Goal: Communication & Community: Answer question/provide support

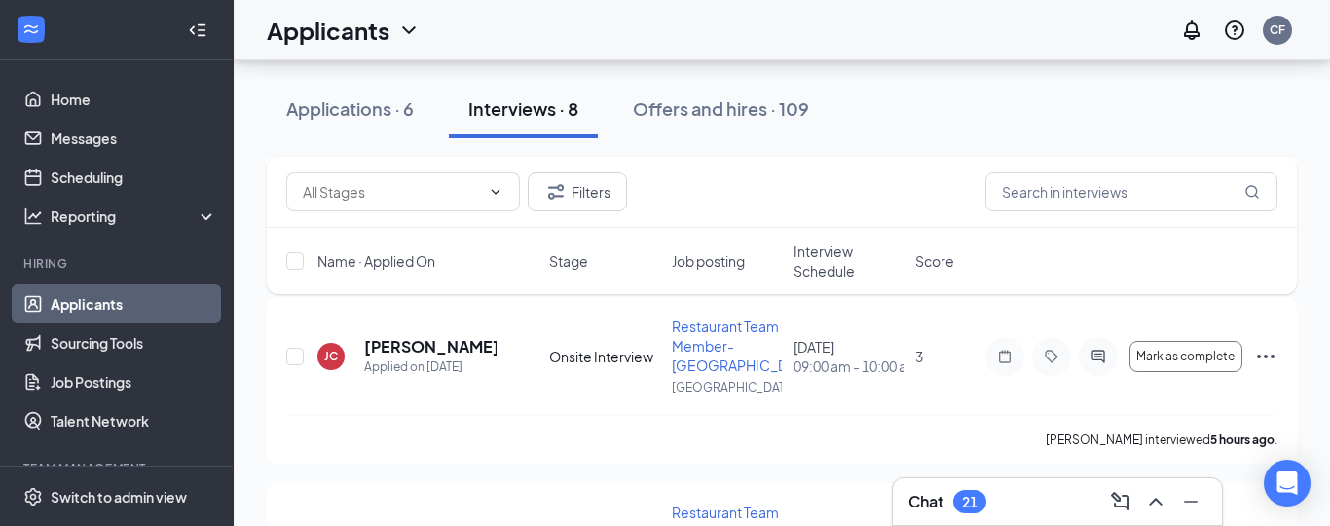
scroll to position [676, 0]
click at [1024, 519] on div "Chat 21" at bounding box center [1057, 501] width 329 height 47
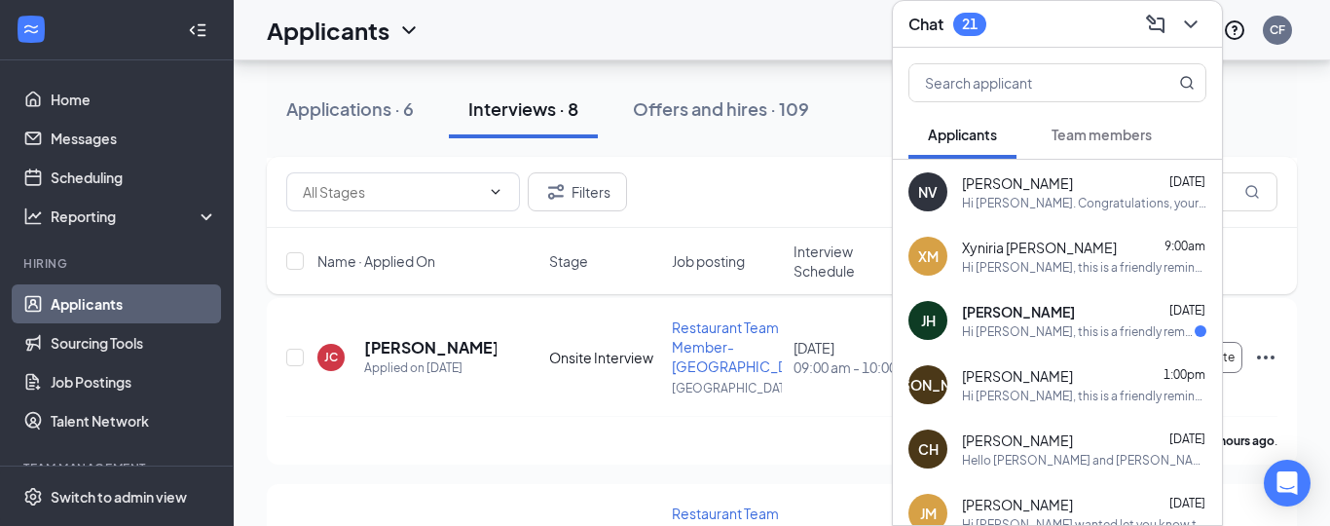
scroll to position [644, 0]
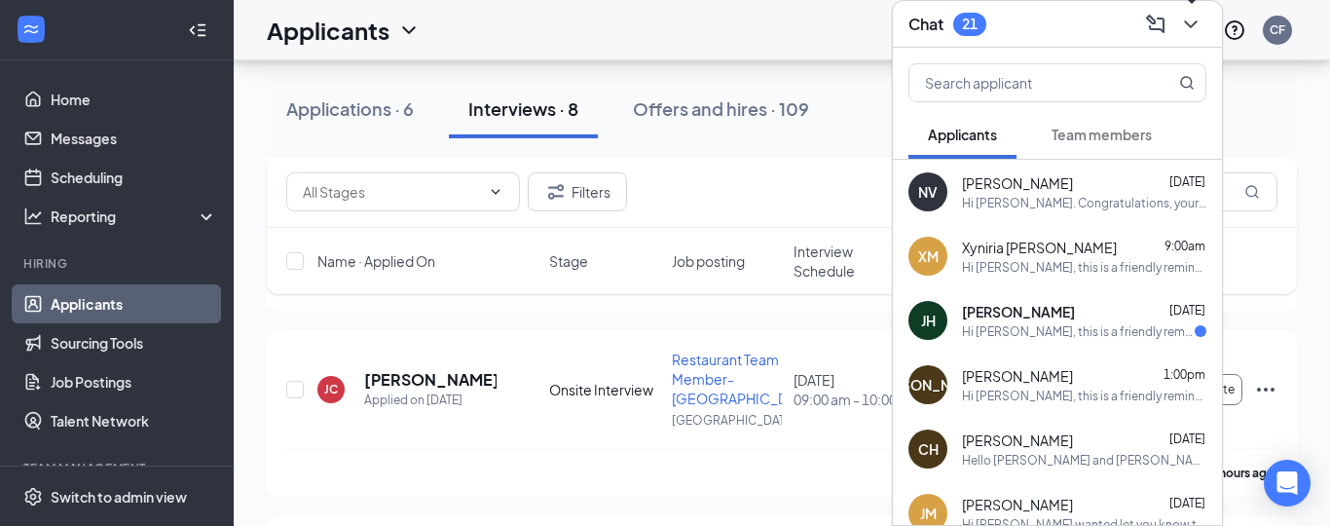
click at [1195, 15] on icon "ChevronDown" at bounding box center [1190, 24] width 23 height 23
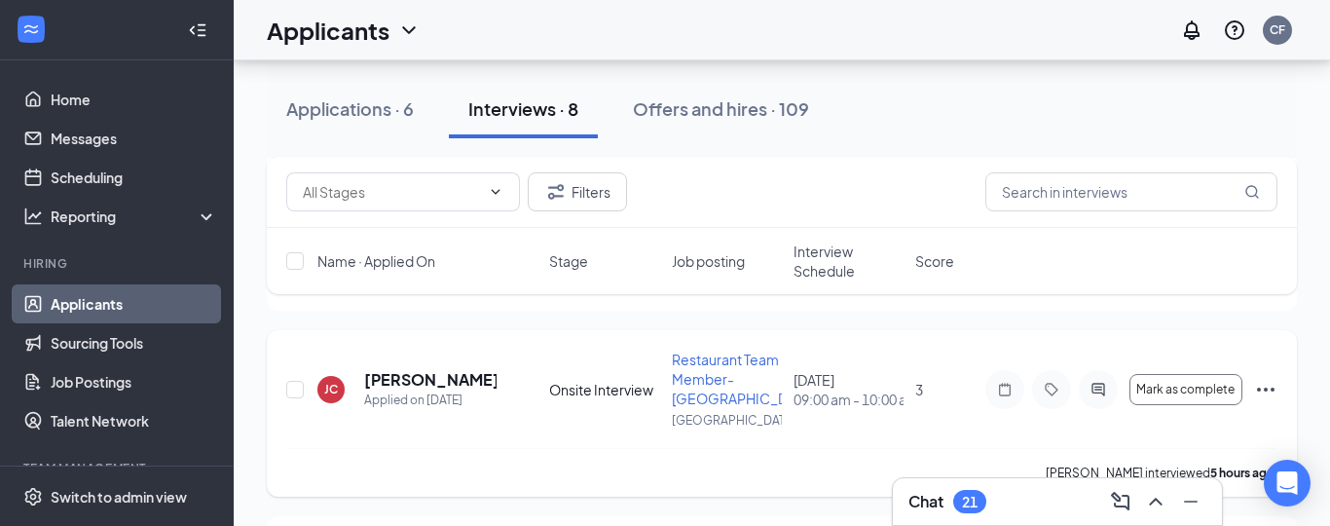
click at [1094, 397] on div at bounding box center [1098, 389] width 39 height 39
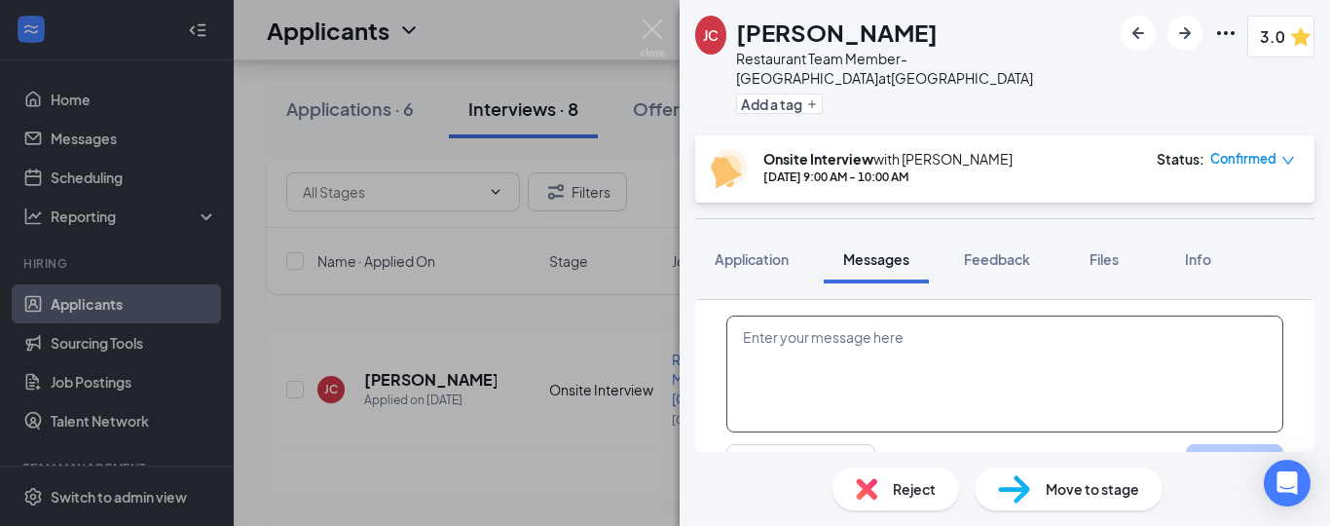
click at [1023, 331] on textarea at bounding box center [1004, 373] width 557 height 117
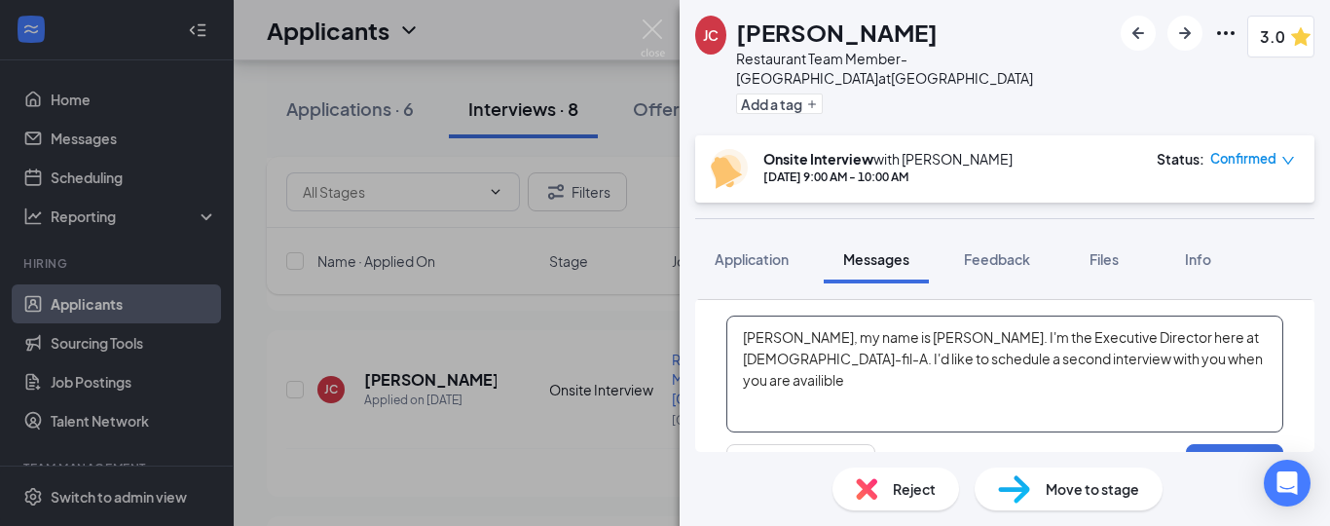
click at [1109, 338] on textarea "[PERSON_NAME], my name is [PERSON_NAME]. I'm the Executive Director here at [DE…" at bounding box center [1004, 373] width 557 height 117
type textarea "[PERSON_NAME], my name is [PERSON_NAME]. I'm the Executive Director here at [DE…"
click at [1220, 444] on button "Send" at bounding box center [1234, 463] width 97 height 39
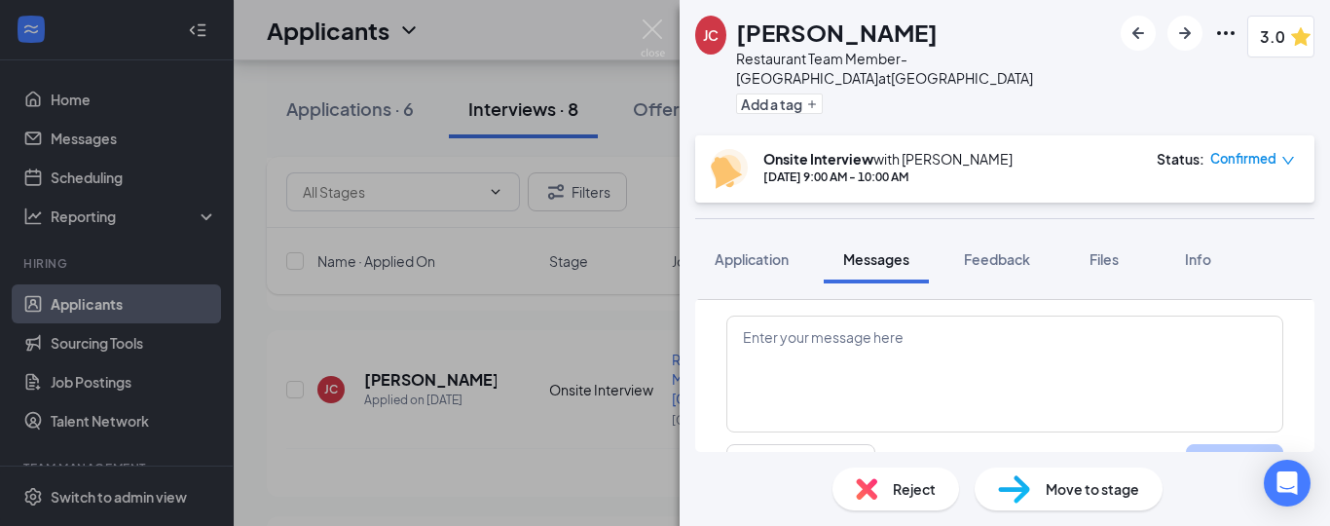
scroll to position [1174, 0]
click at [652, 31] on img at bounding box center [653, 38] width 24 height 38
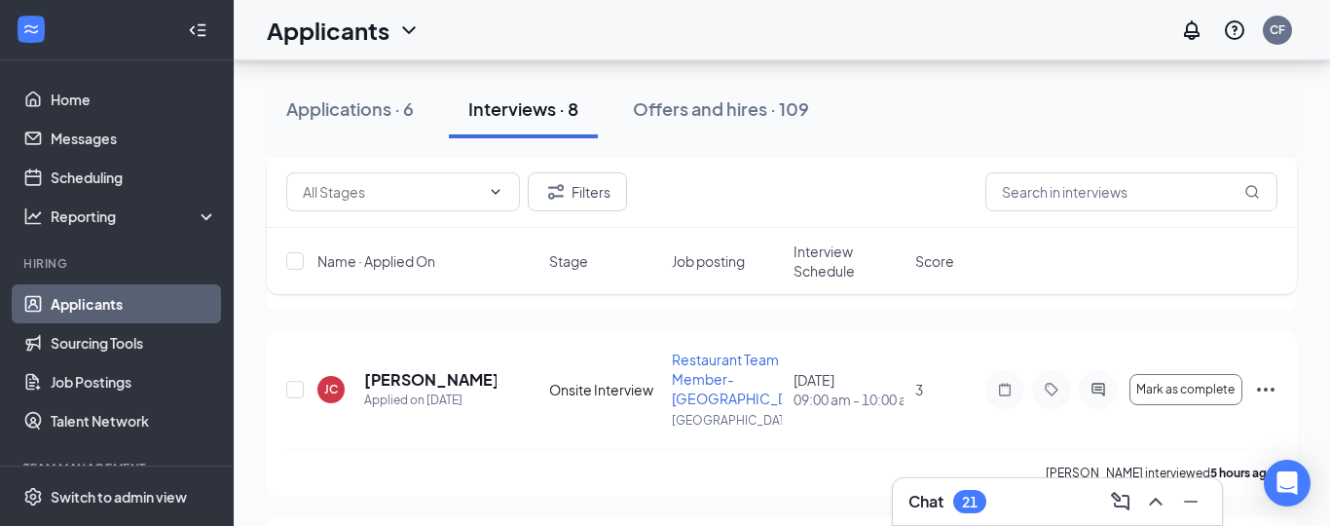
click at [995, 523] on div "Chat 21" at bounding box center [1057, 501] width 329 height 47
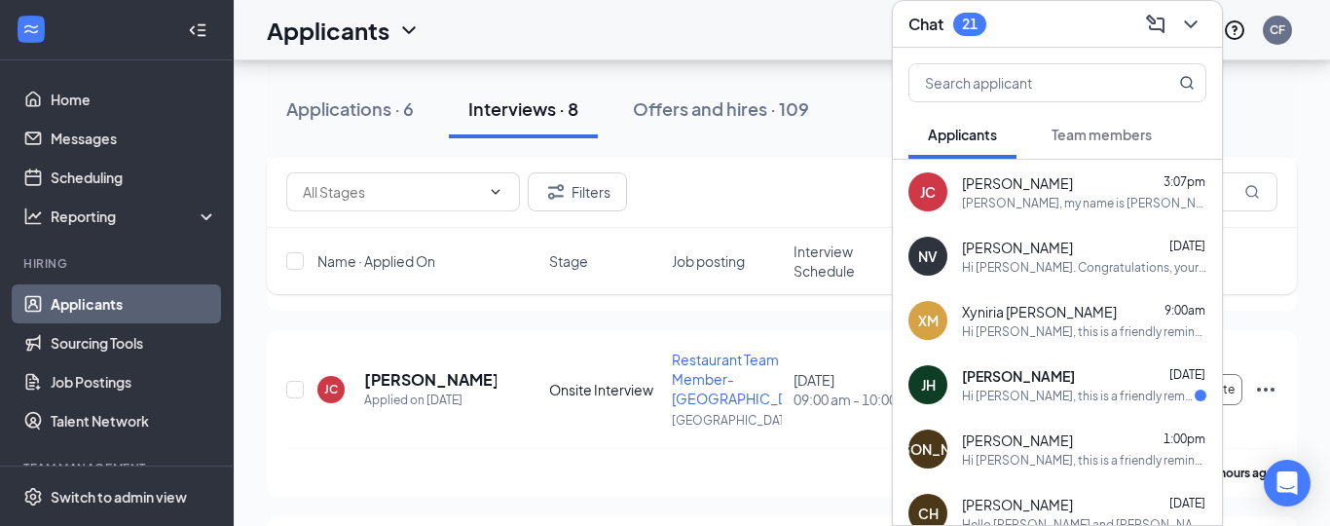
click at [1041, 202] on div "[PERSON_NAME], my name is [PERSON_NAME]. I'm the Executive Director here at [DE…" at bounding box center [1084, 203] width 244 height 17
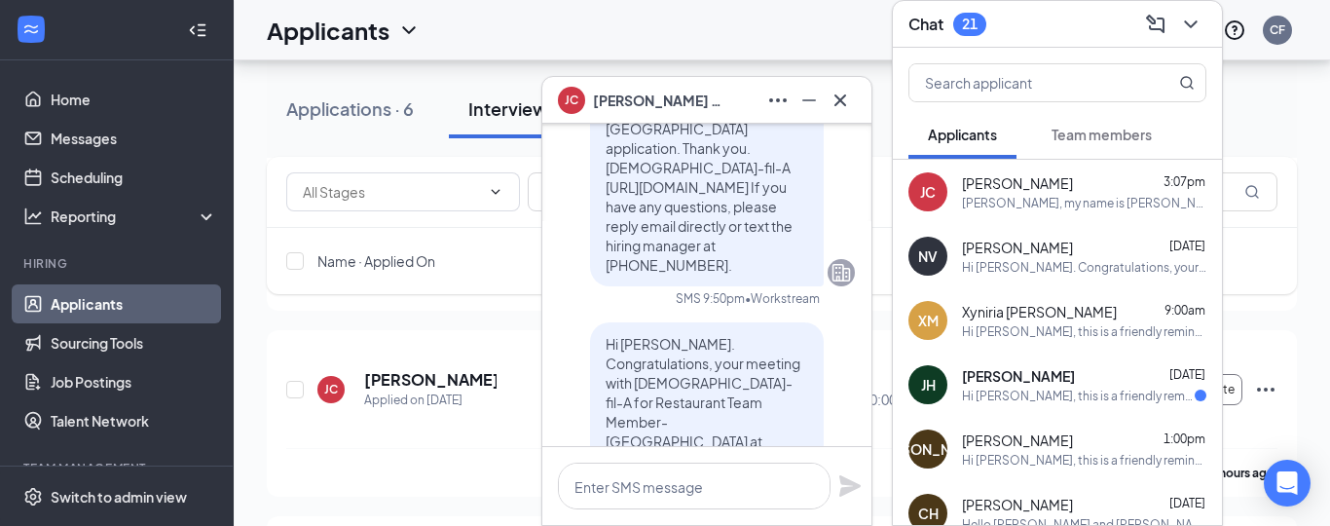
scroll to position [-1868, 0]
